Goal: Task Accomplishment & Management: Use online tool/utility

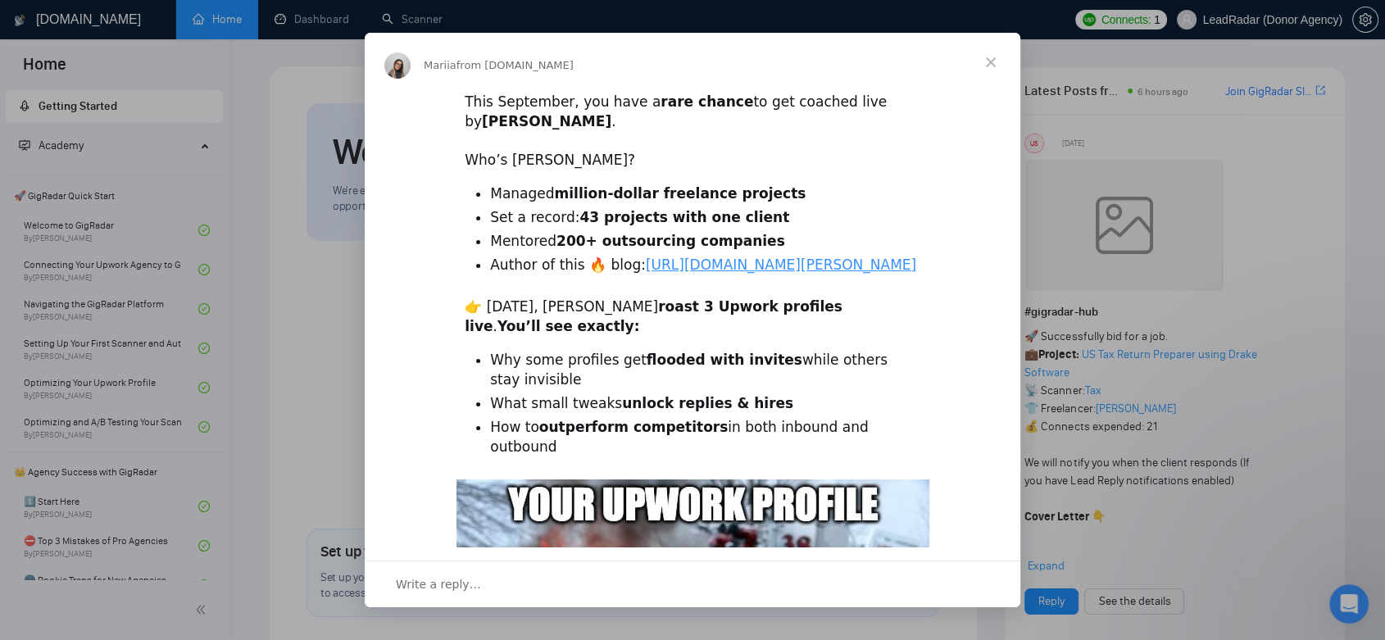
click at [984, 63] on span "Close" at bounding box center [990, 62] width 59 height 59
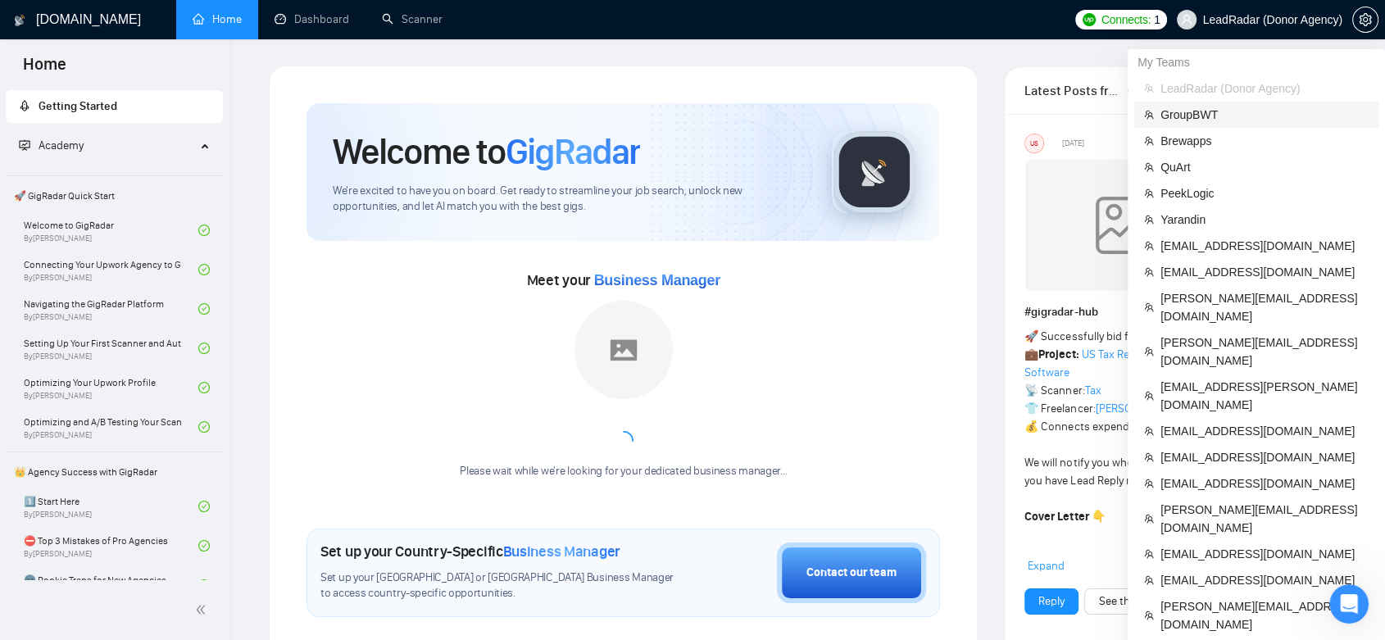
click at [1198, 113] on span "GroupBWT" at bounding box center [1265, 115] width 208 height 18
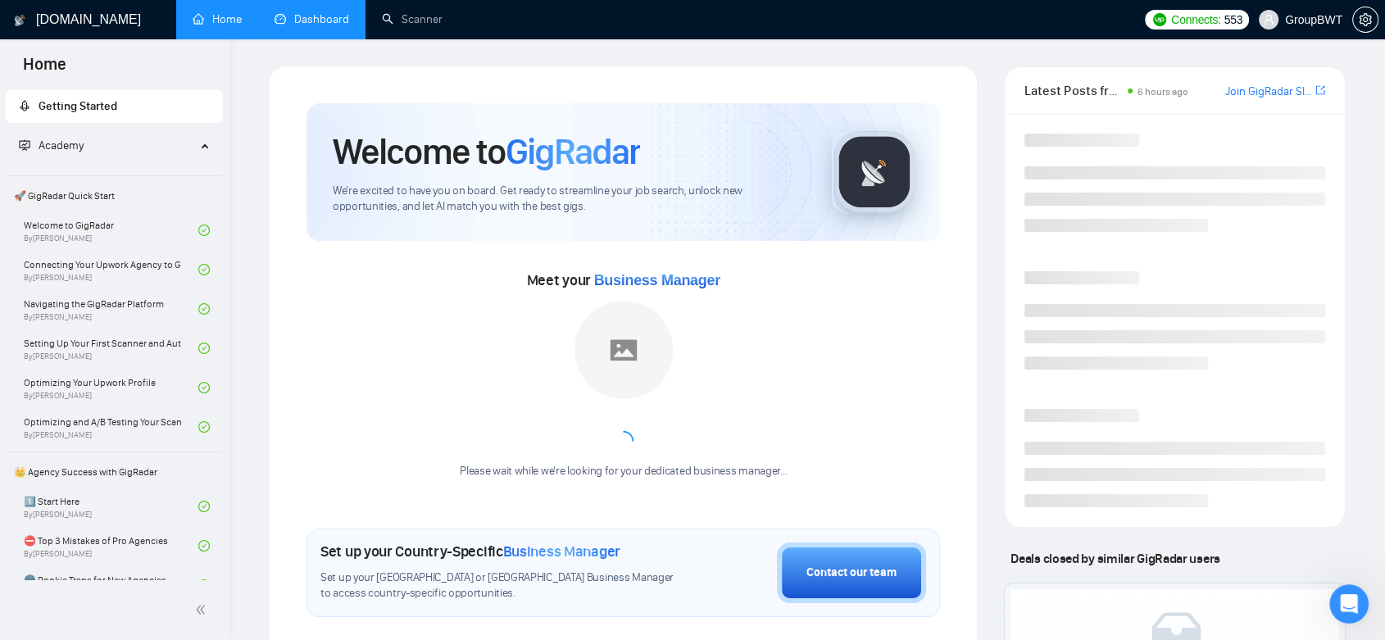
click at [325, 19] on link "Dashboard" at bounding box center [312, 19] width 75 height 14
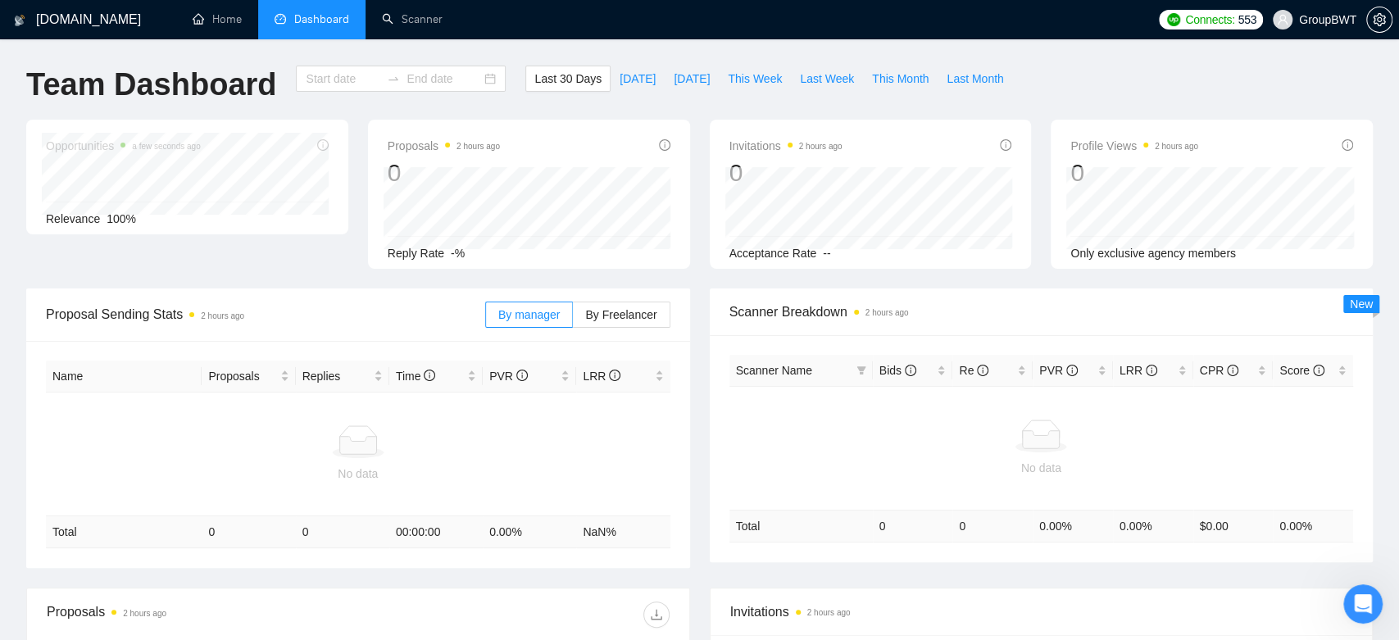
type input "[DATE]"
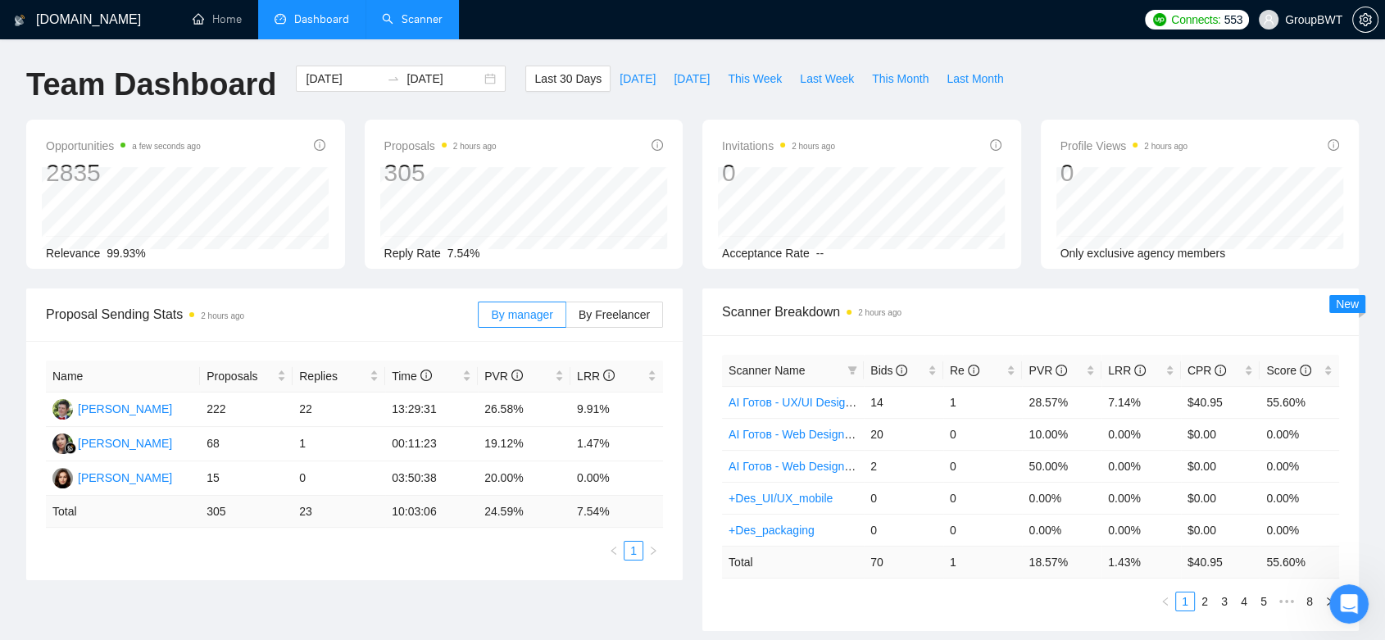
click at [409, 12] on link "Scanner" at bounding box center [412, 19] width 61 height 14
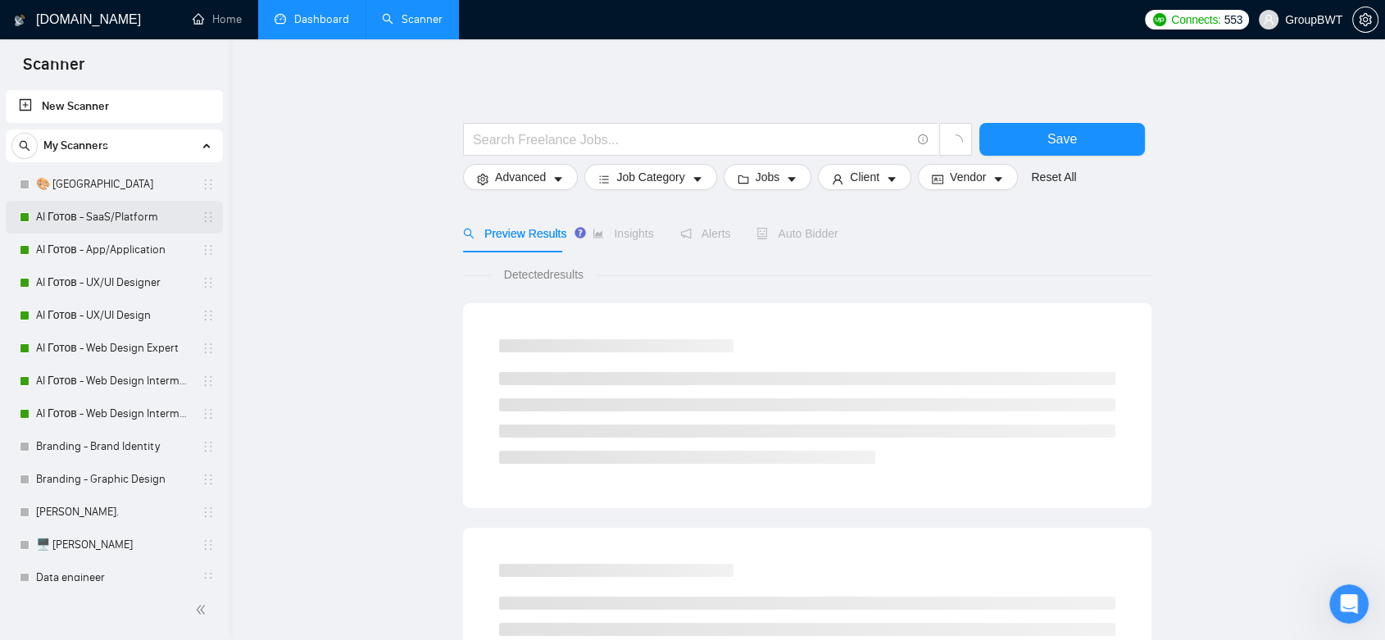
click at [115, 220] on link "AI Готов - SaaS/Platform" at bounding box center [114, 217] width 156 height 33
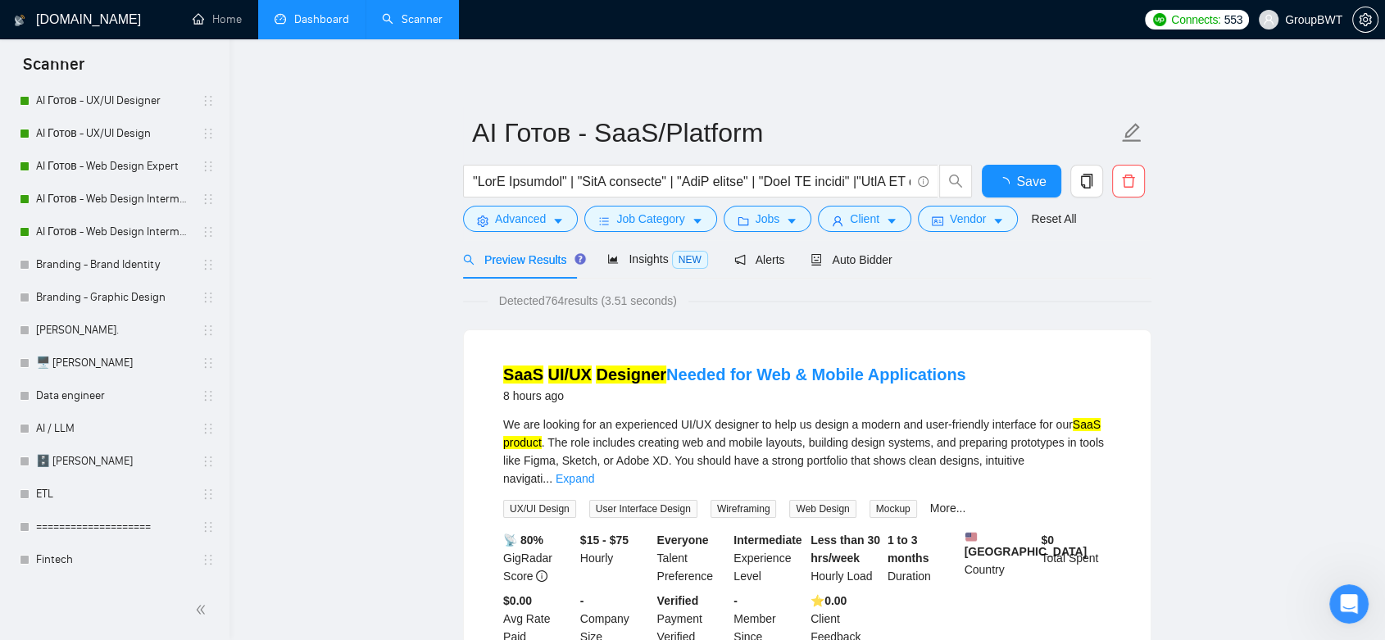
scroll to position [455, 0]
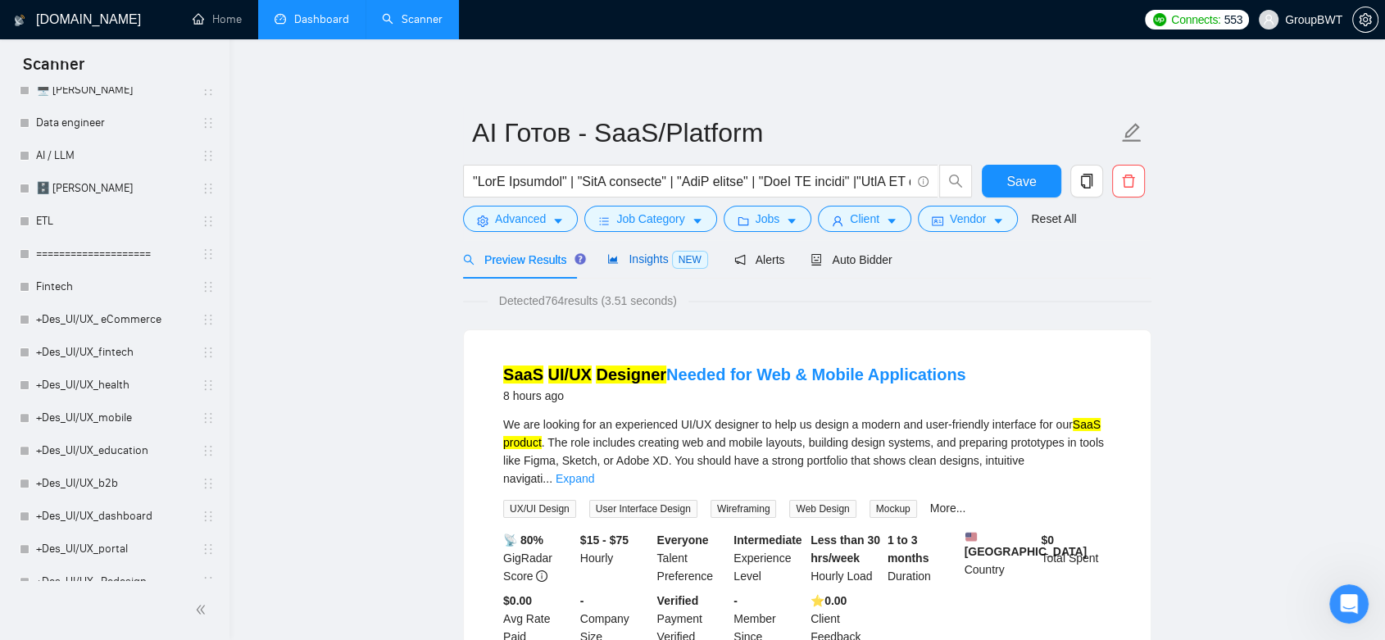
click at [654, 257] on span "Insights NEW" at bounding box center [657, 258] width 100 height 13
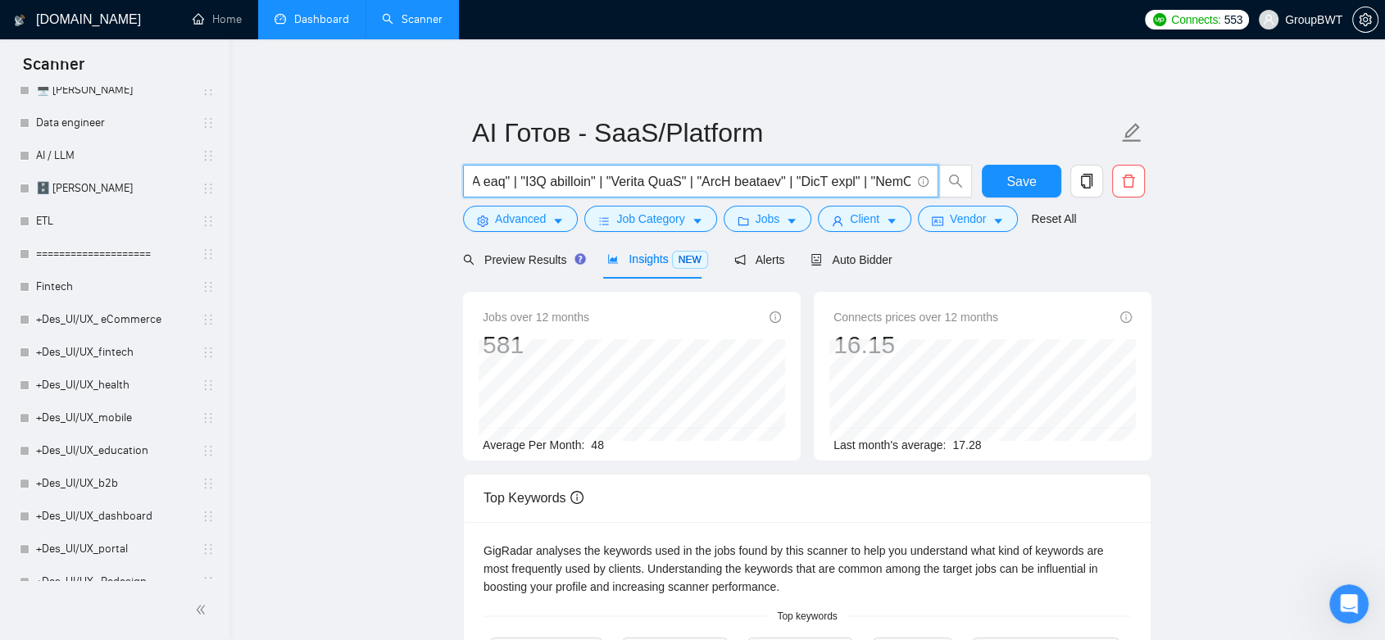
drag, startPoint x: 512, startPoint y: 182, endPoint x: 932, endPoint y: 184, distance: 419.7
click at [932, 184] on span at bounding box center [700, 181] width 475 height 33
click at [947, 261] on div "Preview Results Insights NEW Alerts Auto Bidder" at bounding box center [807, 259] width 689 height 39
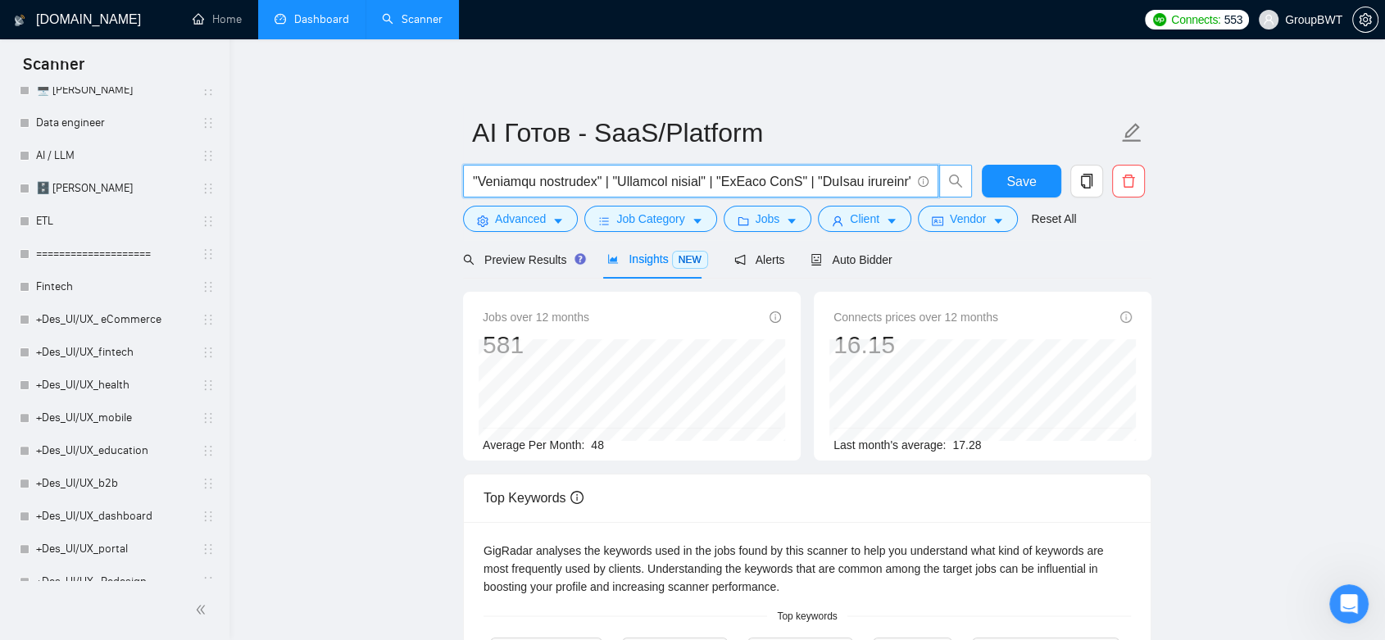
drag, startPoint x: 774, startPoint y: 183, endPoint x: 964, endPoint y: 189, distance: 190.3
click at [964, 189] on span at bounding box center [718, 181] width 510 height 33
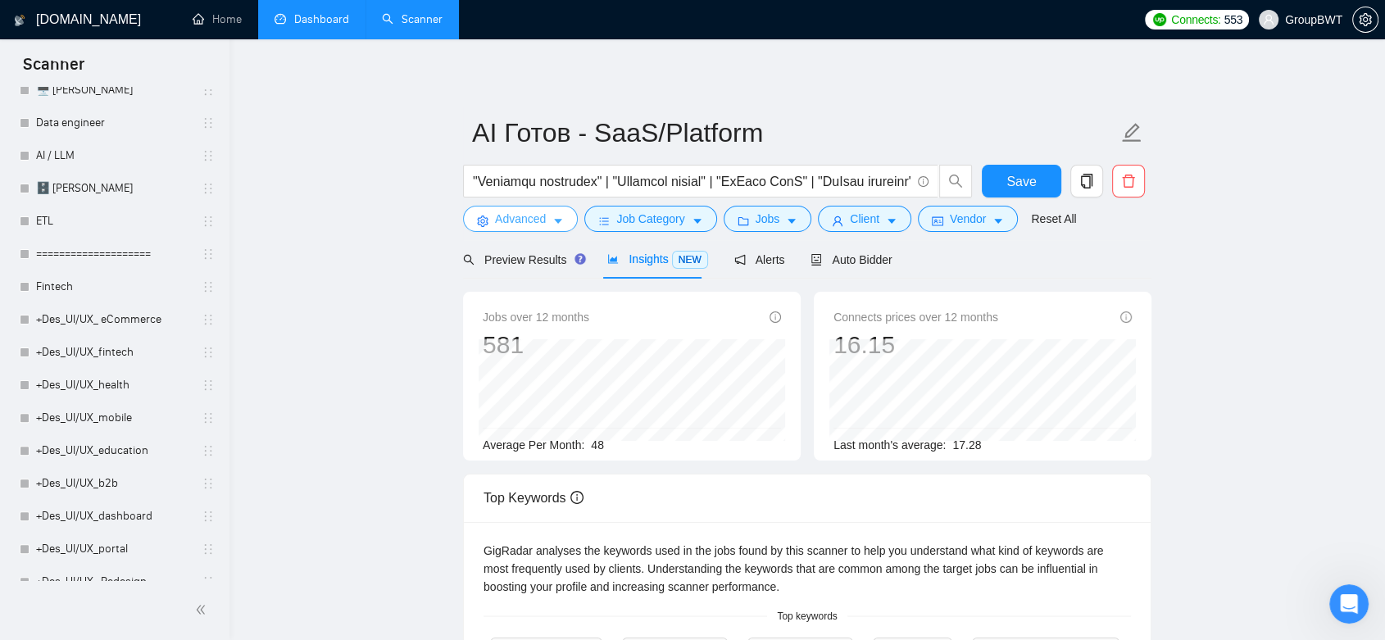
click at [531, 214] on span "Advanced" at bounding box center [520, 219] width 51 height 18
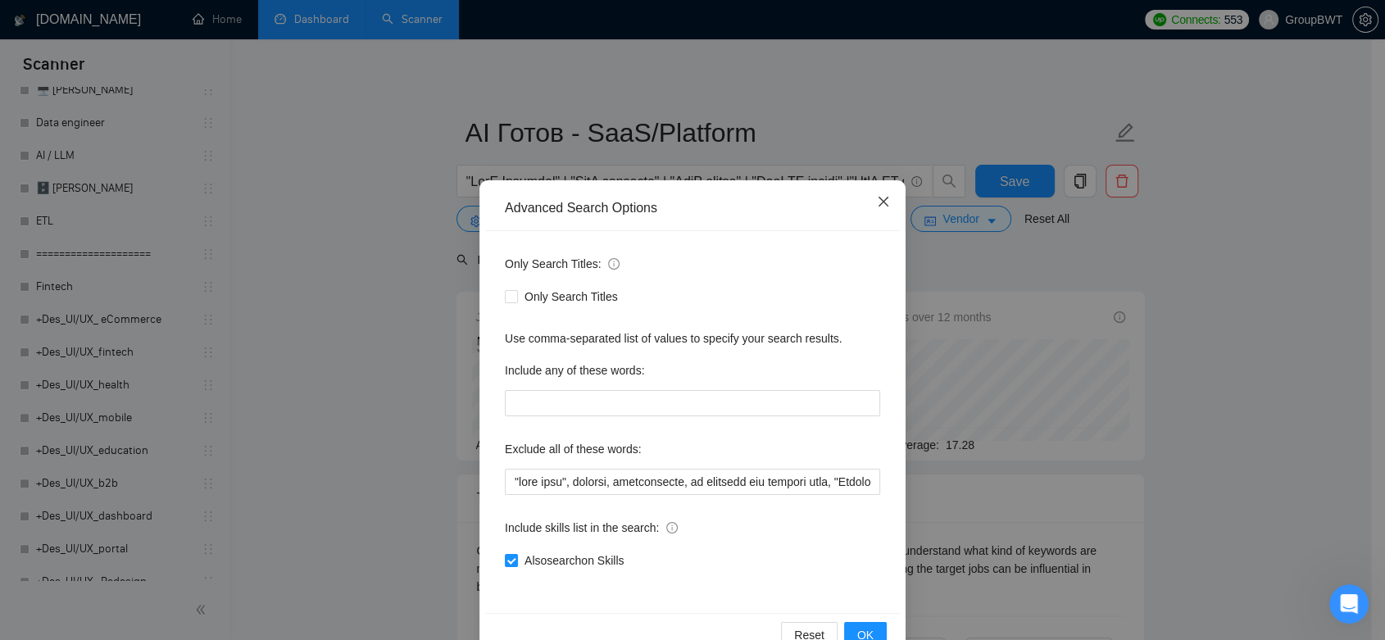
click at [879, 203] on icon "close" at bounding box center [884, 202] width 10 height 10
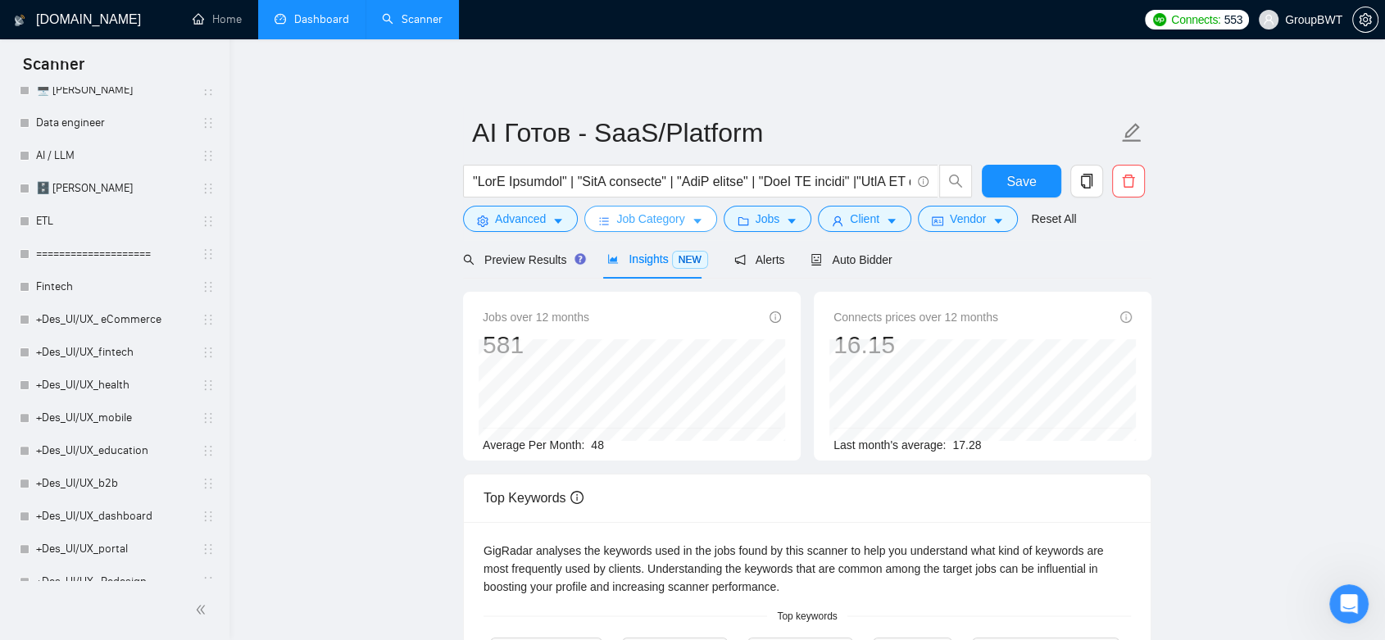
click at [650, 217] on span "Job Category" at bounding box center [650, 219] width 68 height 18
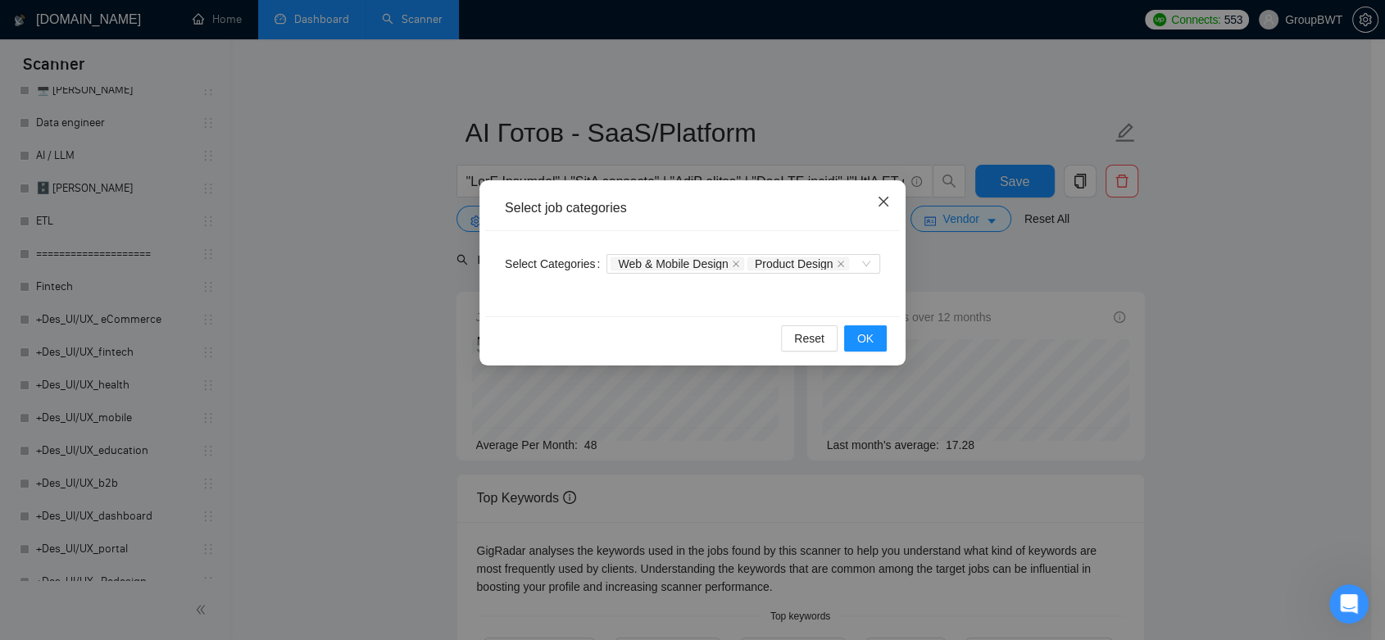
click at [882, 202] on icon "close" at bounding box center [883, 201] width 13 height 13
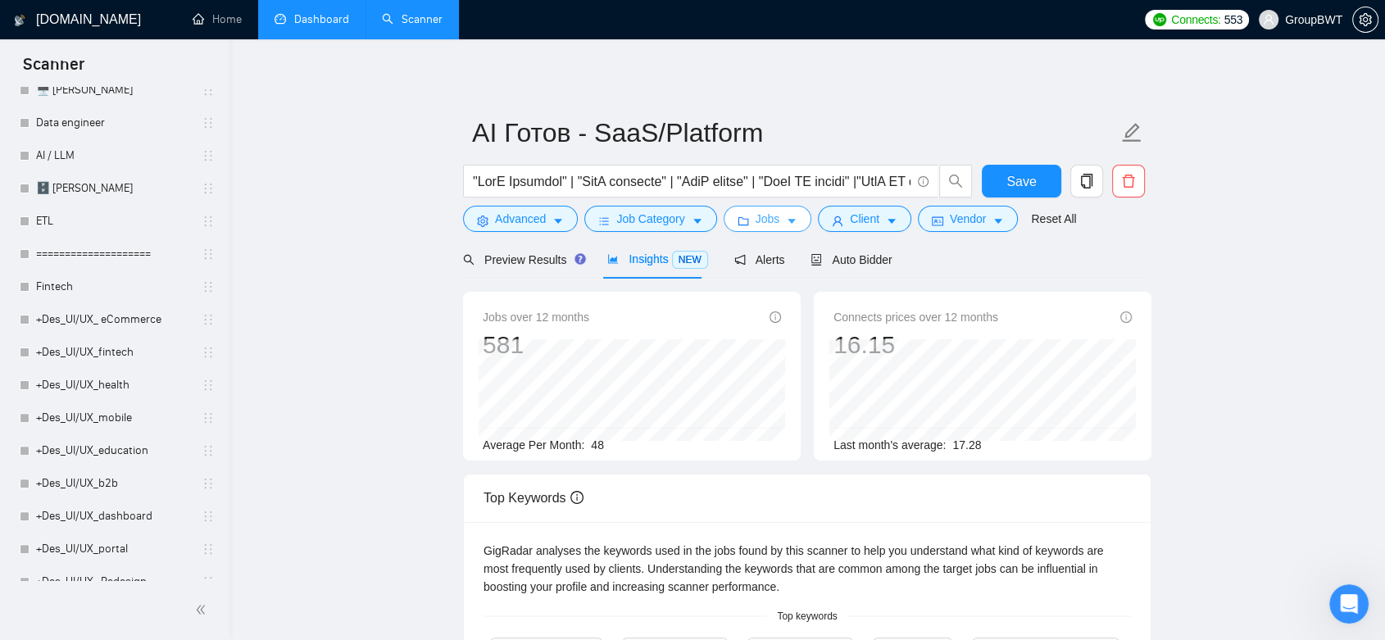
click at [776, 216] on button "Jobs" at bounding box center [768, 219] width 89 height 26
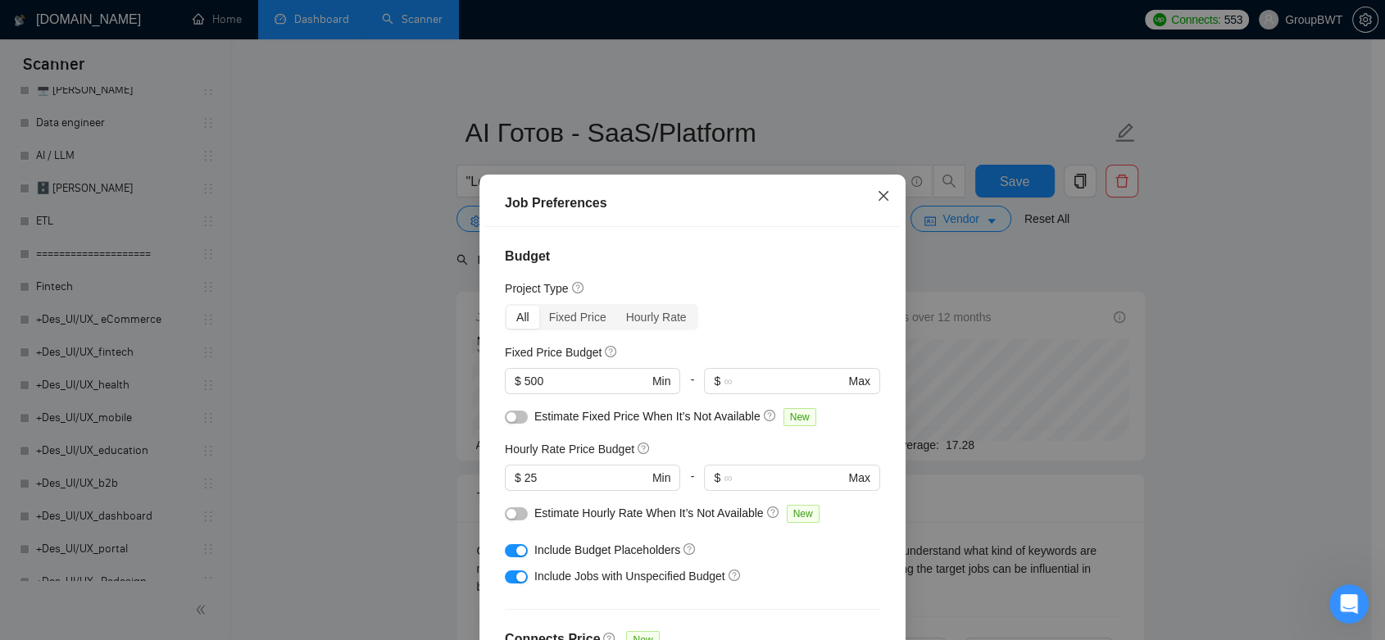
click at [869, 199] on span "Close" at bounding box center [883, 197] width 44 height 44
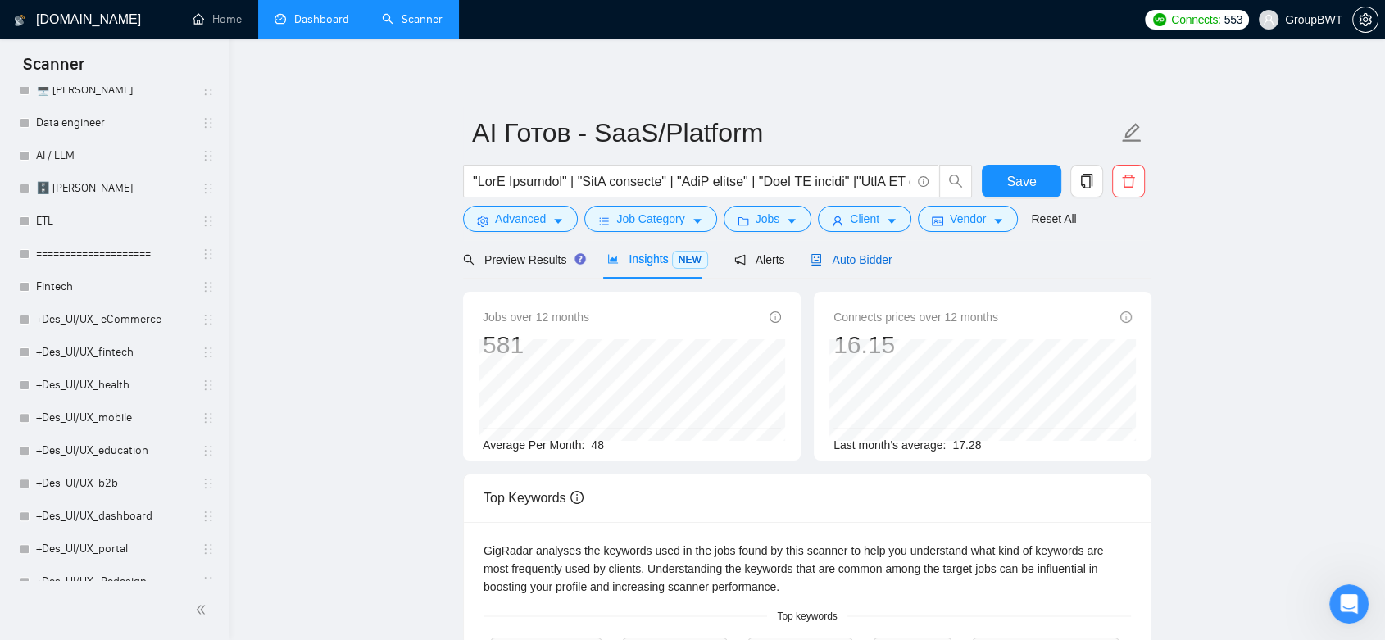
click at [833, 257] on span "Auto Bidder" at bounding box center [851, 259] width 81 height 13
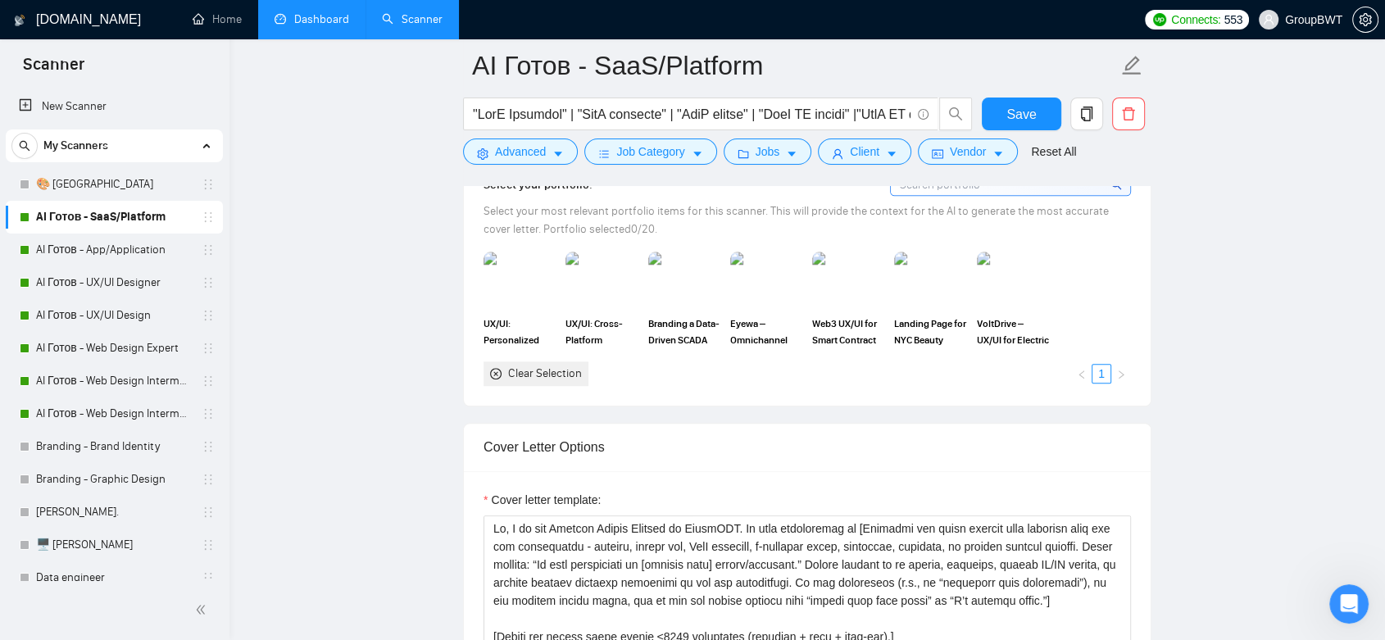
scroll to position [1730, 0]
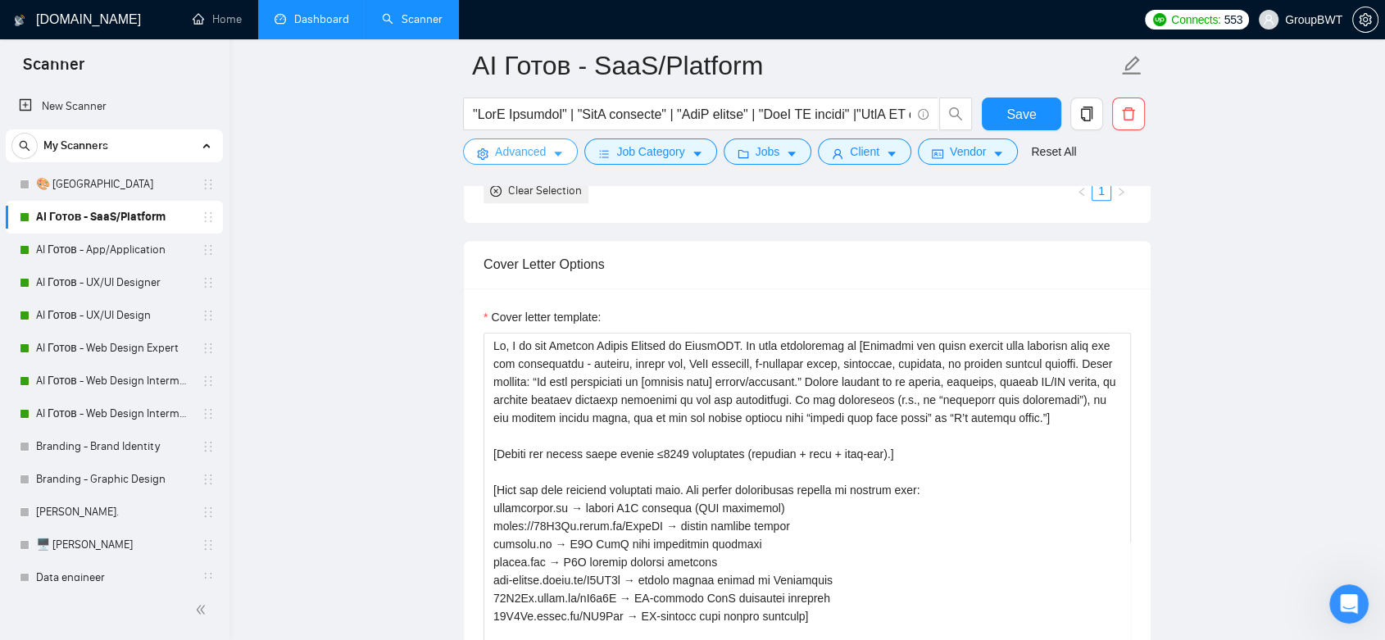
click at [560, 139] on button "Advanced" at bounding box center [520, 152] width 115 height 26
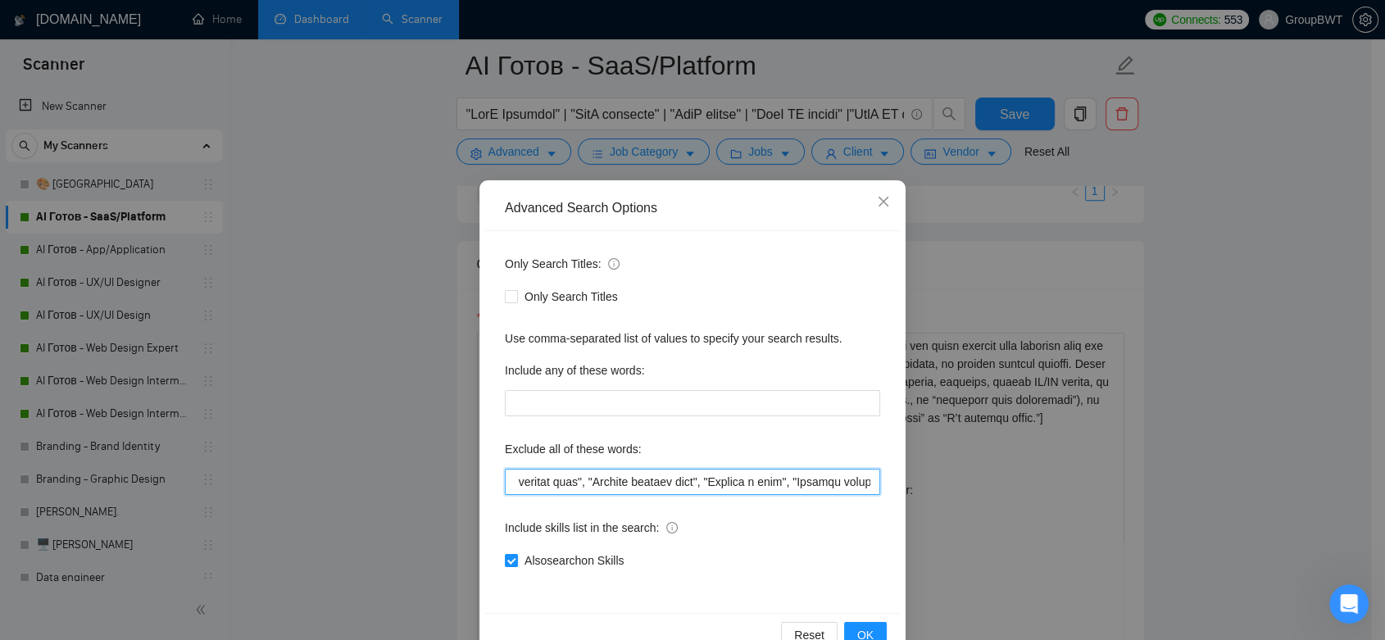
drag, startPoint x: 693, startPoint y: 479, endPoint x: 902, endPoint y: 482, distance: 209.0
click at [902, 482] on div "Advanced Search Options Only Search Titles: Only Search Titles Use comma-separa…" at bounding box center [692, 320] width 1385 height 640
click at [791, 527] on div "Include skills list in the search:" at bounding box center [692, 531] width 375 height 33
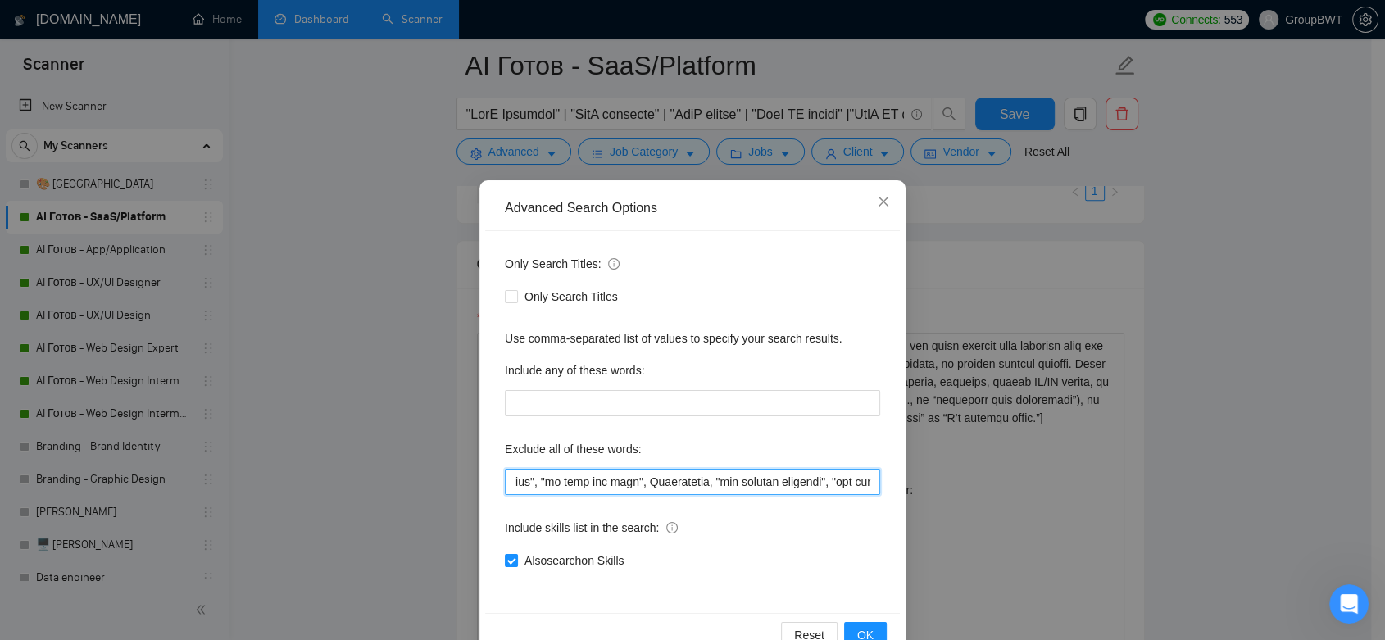
drag, startPoint x: 725, startPoint y: 486, endPoint x: 997, endPoint y: 479, distance: 272.2
click at [997, 479] on div "Advanced Search Options Only Search Titles: Only Search Titles Use comma-separa…" at bounding box center [692, 320] width 1385 height 640
click at [888, 208] on span "Close" at bounding box center [883, 202] width 44 height 44
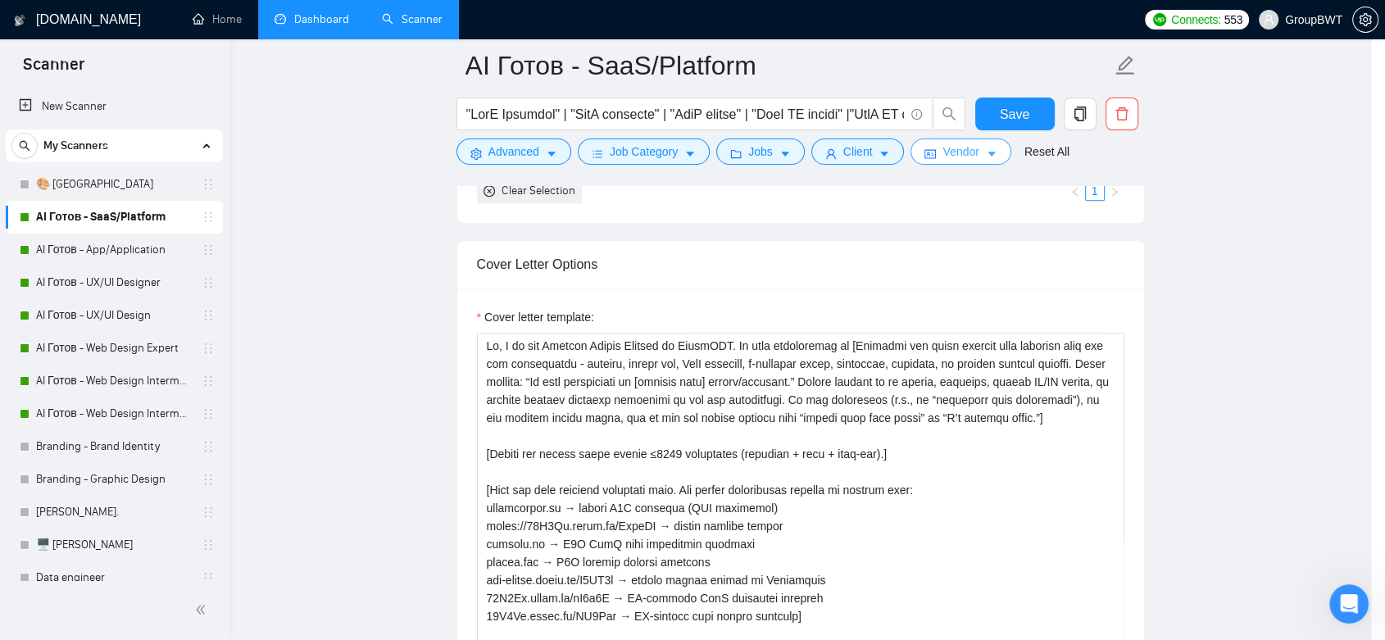
click at [950, 156] on span "Vendor" at bounding box center [961, 152] width 36 height 18
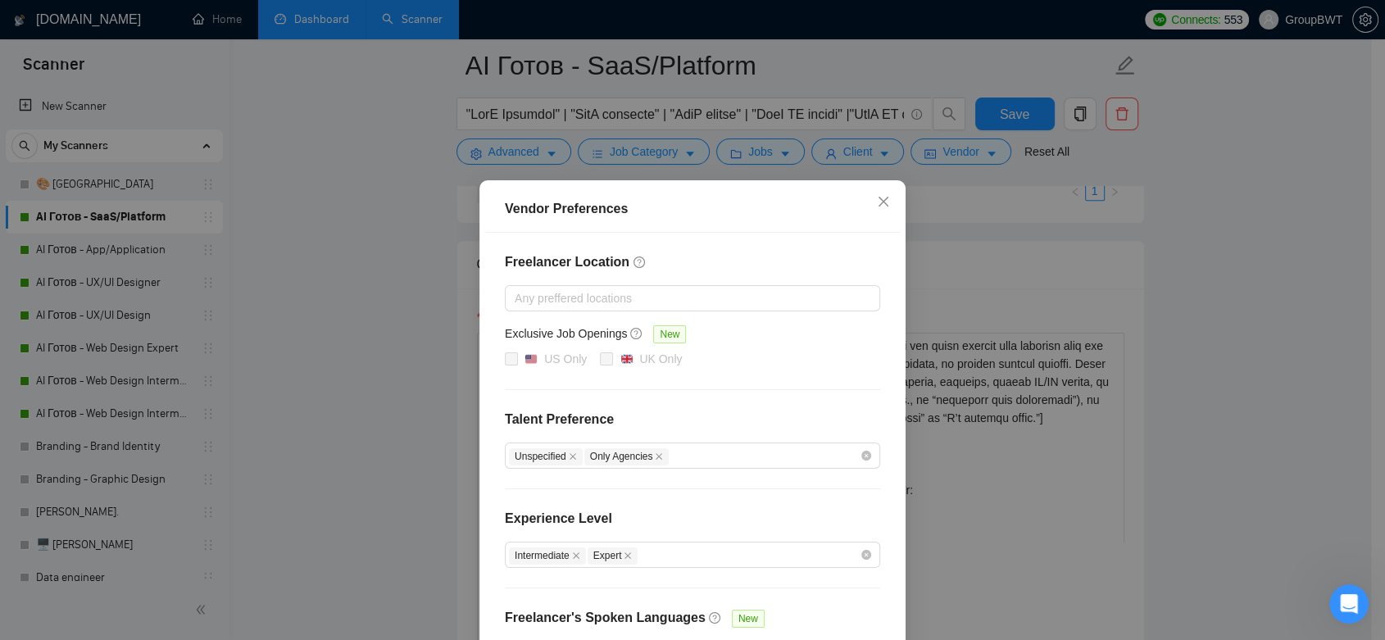
scroll to position [116, 0]
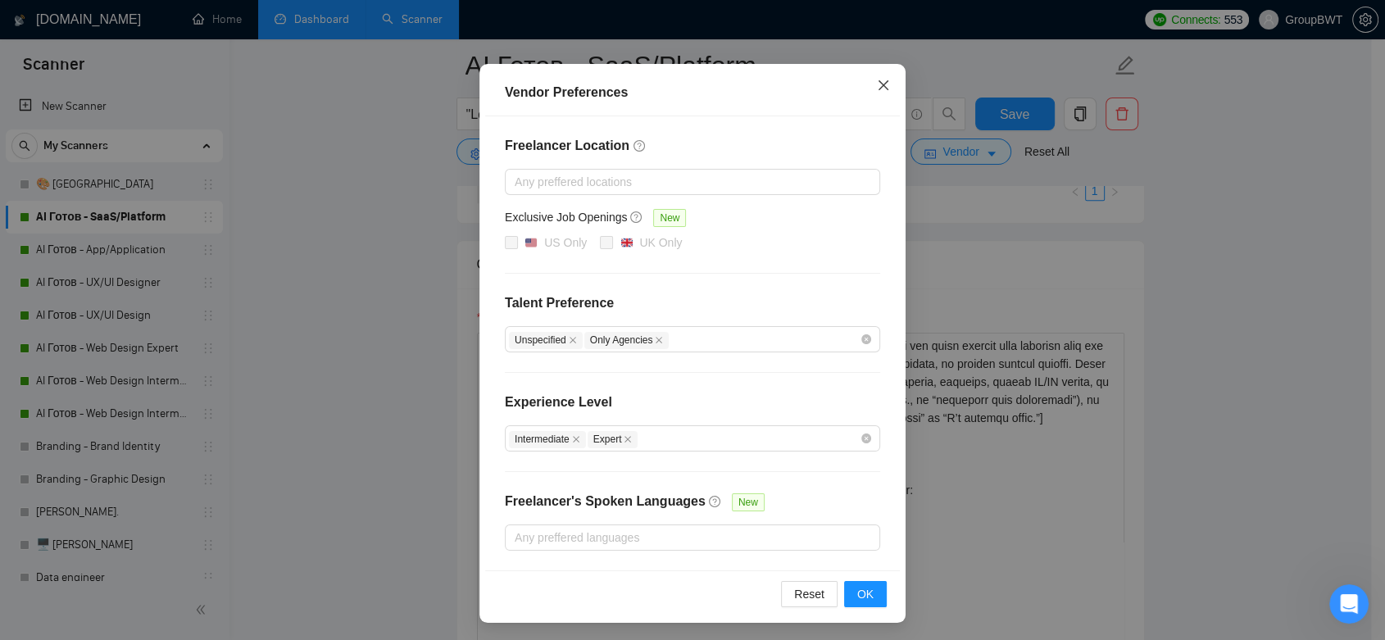
click at [879, 82] on icon "close" at bounding box center [884, 85] width 10 height 10
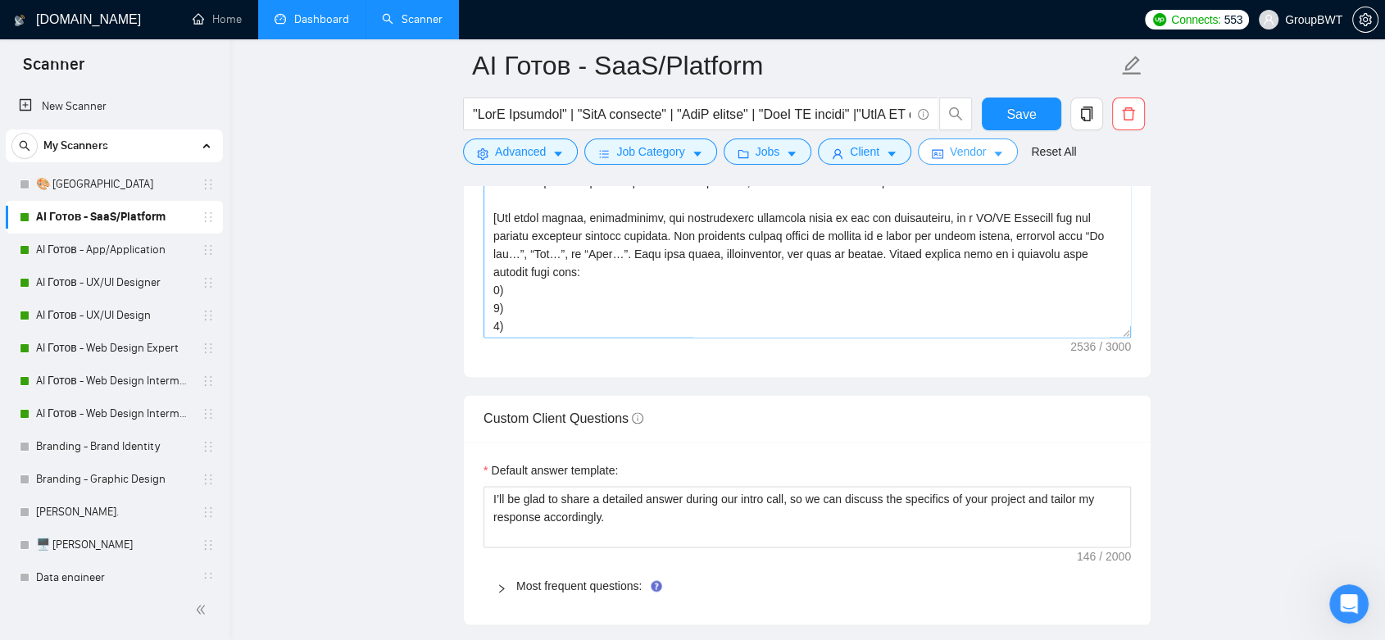
scroll to position [361, 0]
